Goal: Information Seeking & Learning: Learn about a topic

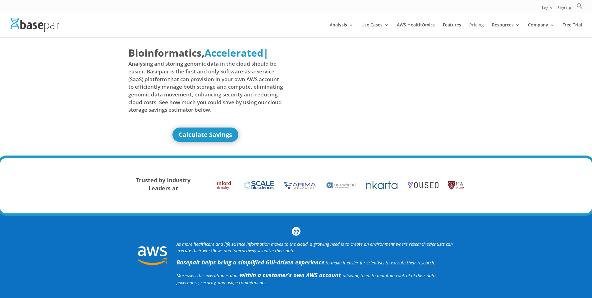
click at [474, 26] on link "Pricing" at bounding box center [477, 30] width 15 height 15
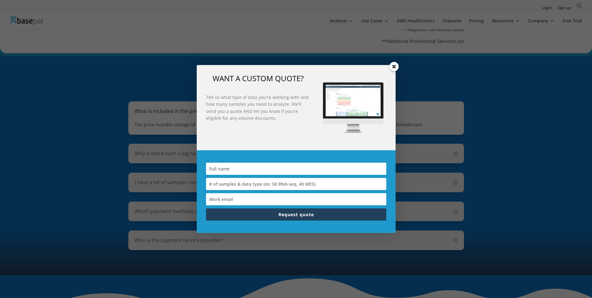
scroll to position [299, 0]
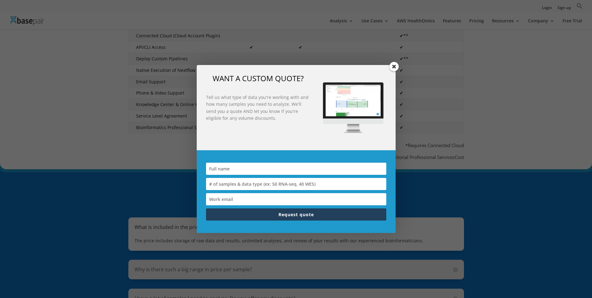
click at [64, 98] on div "WANT A CUSTOM QUOTE? Tell us what type of data you're working with and how many…" at bounding box center [296, 149] width 592 height 298
click at [395, 68] on span at bounding box center [394, 66] width 9 height 9
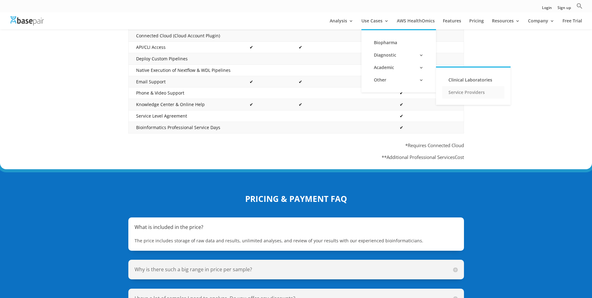
click at [457, 93] on link "Service Providers" at bounding box center [474, 92] width 62 height 12
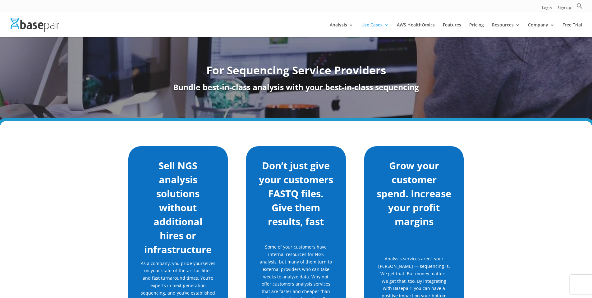
scroll to position [2, 0]
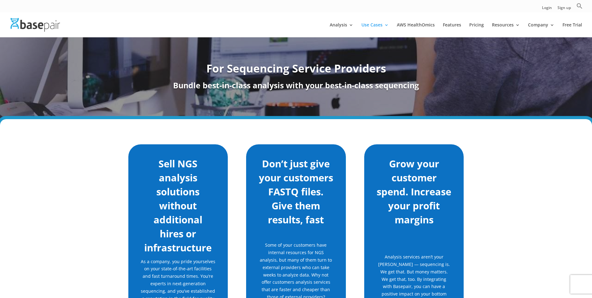
click at [37, 23] on img at bounding box center [35, 24] width 49 height 13
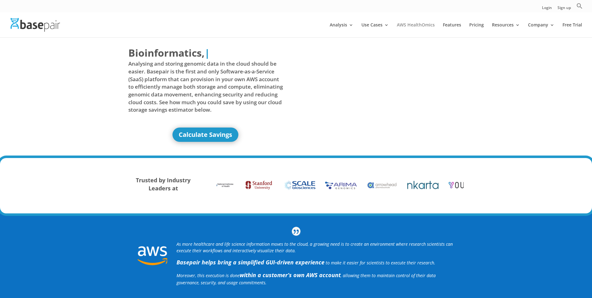
click at [423, 23] on link "AWS HealthOmics" at bounding box center [416, 30] width 38 height 15
